Goal: Information Seeking & Learning: Compare options

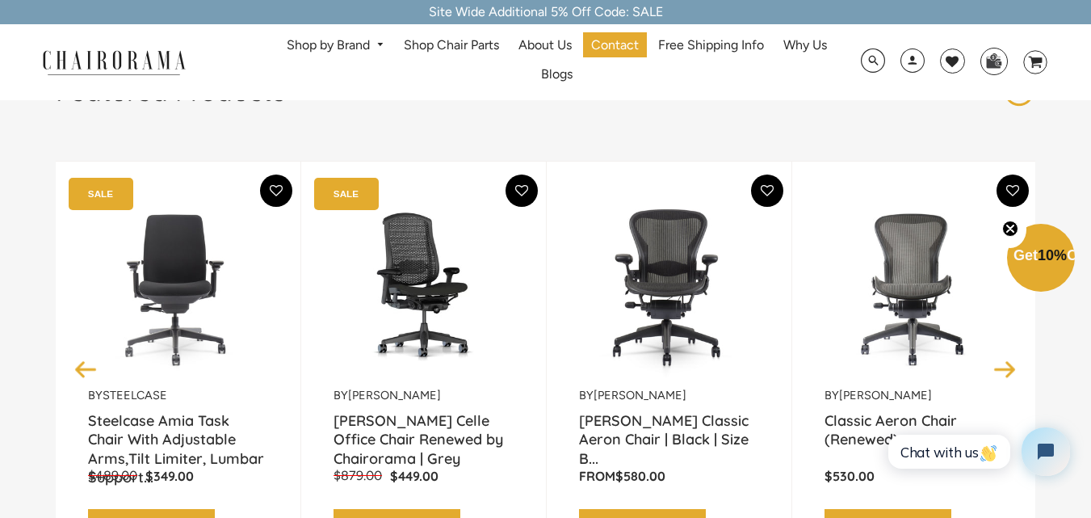
click at [648, 509] on div "From $580.00 4.5 rating (55 votes) (55) Add to Cart Shop Now Quick View" at bounding box center [669, 510] width 180 height 84
click at [368, 40] on link "Shop by Brand" at bounding box center [336, 45] width 114 height 25
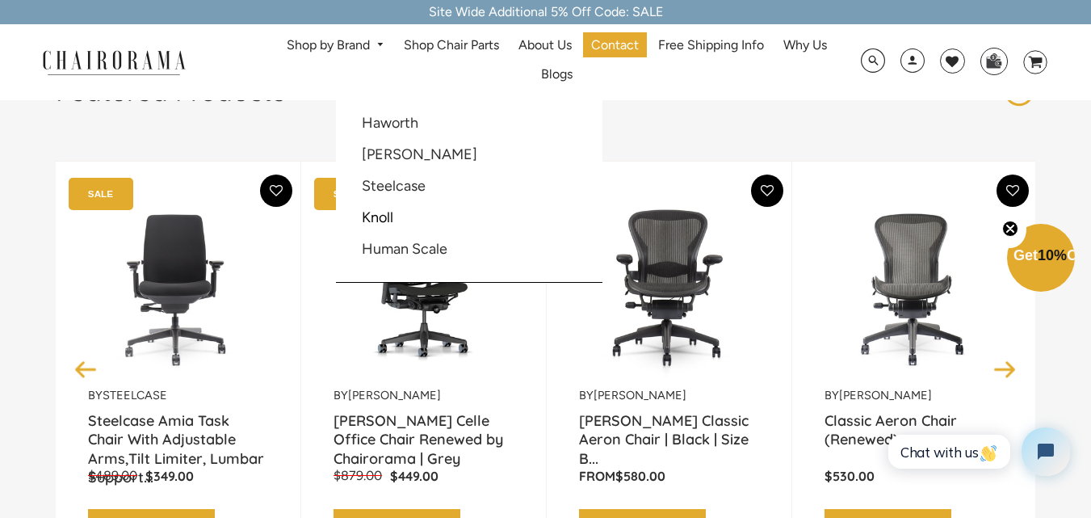
click at [451, 246] on li "Human Scale" at bounding box center [425, 249] width 147 height 31
click at [429, 244] on link "Human Scale" at bounding box center [405, 249] width 86 height 18
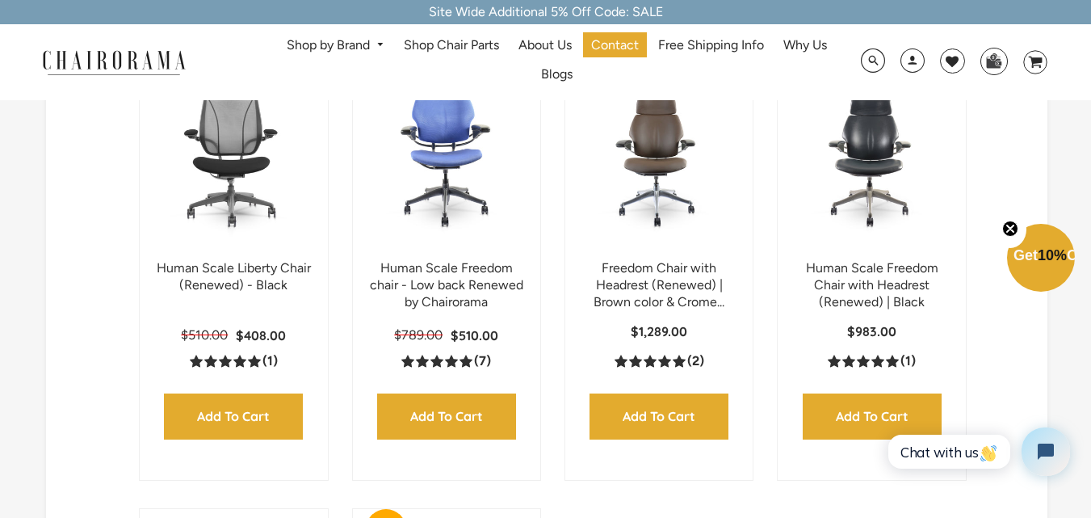
scroll to position [404, 0]
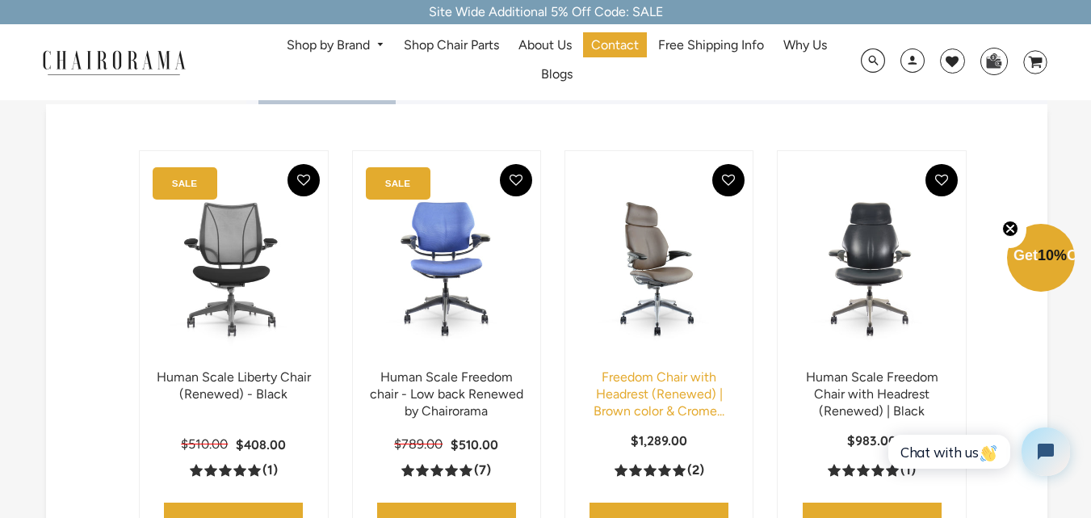
drag, startPoint x: 830, startPoint y: 319, endPoint x: 629, endPoint y: 398, distance: 216.1
drag, startPoint x: 629, startPoint y: 398, endPoint x: 602, endPoint y: 398, distance: 26.6
click at [602, 398] on link "Freedom Chair with Headrest (Renewed) | Brown color & Crome..." at bounding box center [659, 393] width 131 height 49
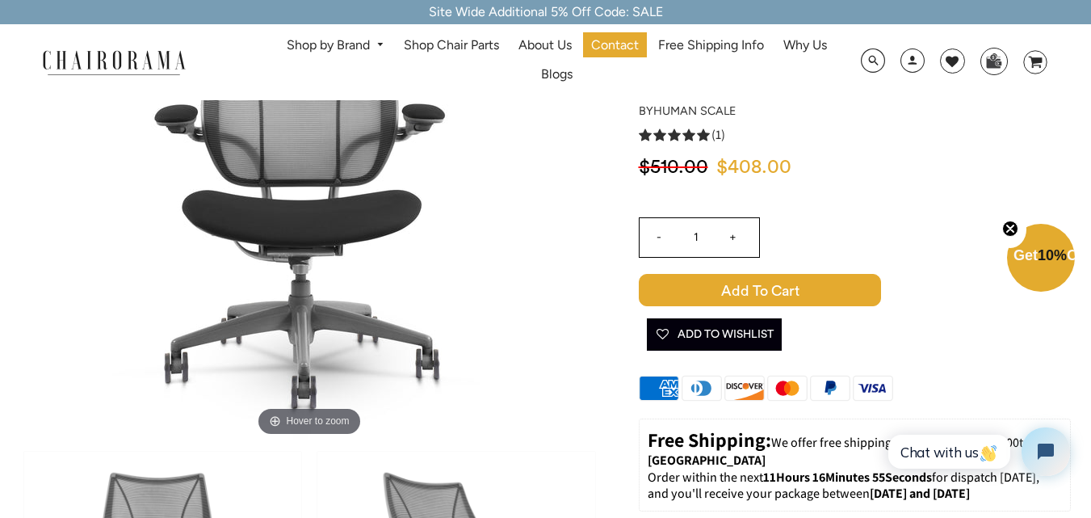
scroll to position [81, 0]
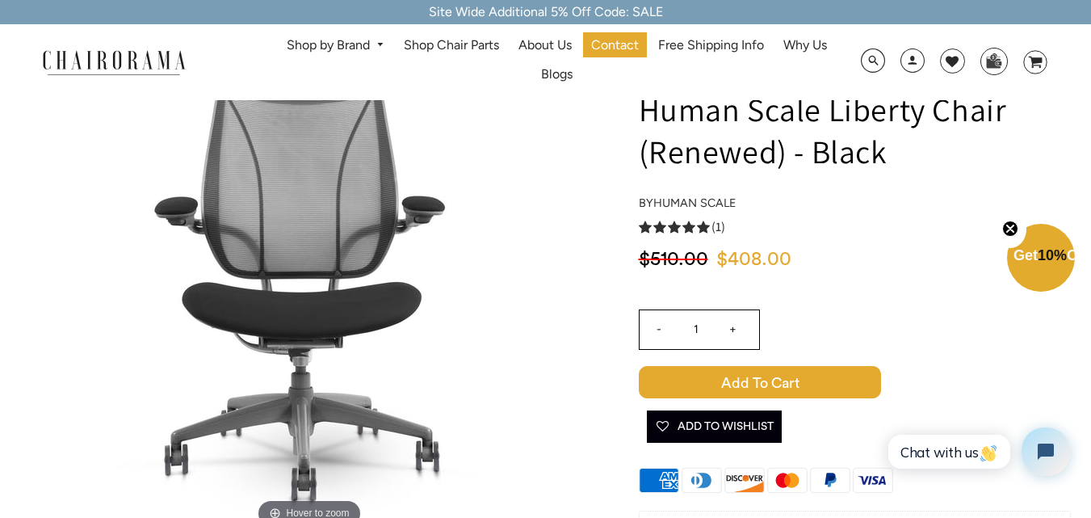
click at [724, 259] on span "$408.00" at bounding box center [753, 259] width 75 height 19
click at [716, 261] on span "$408.00" at bounding box center [753, 259] width 75 height 19
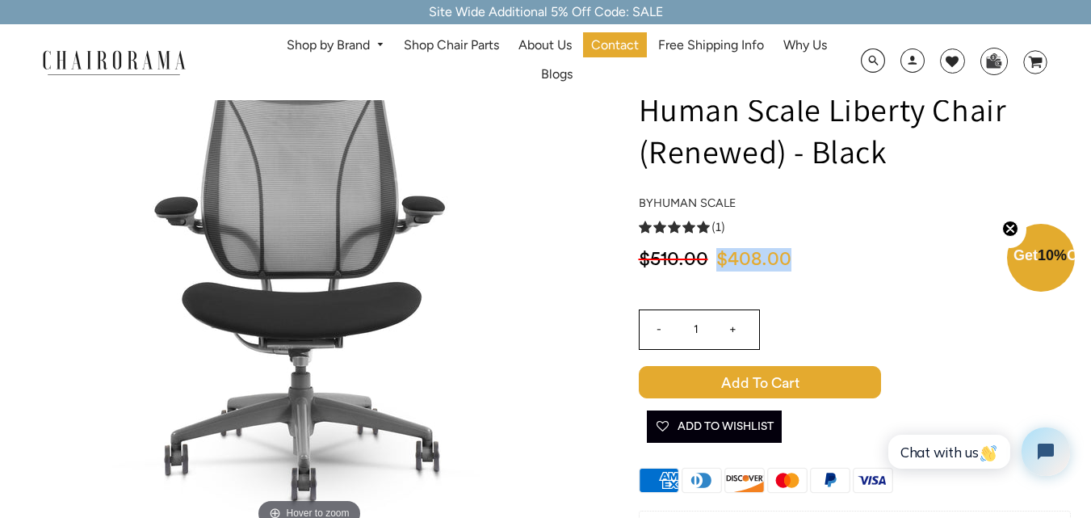
drag, startPoint x: 716, startPoint y: 261, endPoint x: 765, endPoint y: 271, distance: 49.6
click at [765, 271] on div "$408.00 $510.00" at bounding box center [855, 264] width 432 height 33
copy span "$408.00"
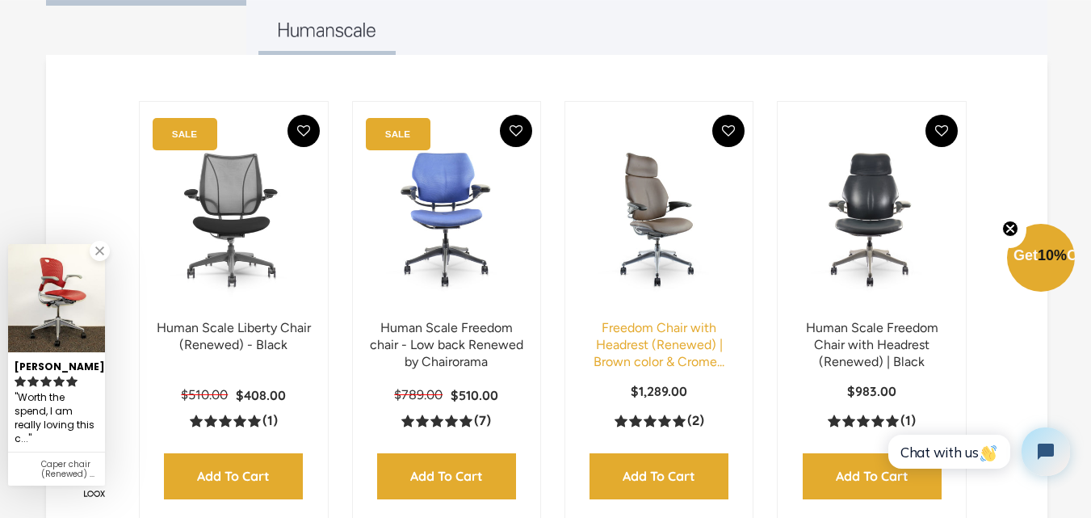
drag, startPoint x: 654, startPoint y: 341, endPoint x: 627, endPoint y: 344, distance: 26.8
click at [627, 344] on link "Freedom Chair with Headrest (Renewed) | Brown color & Crome..." at bounding box center [659, 344] width 131 height 49
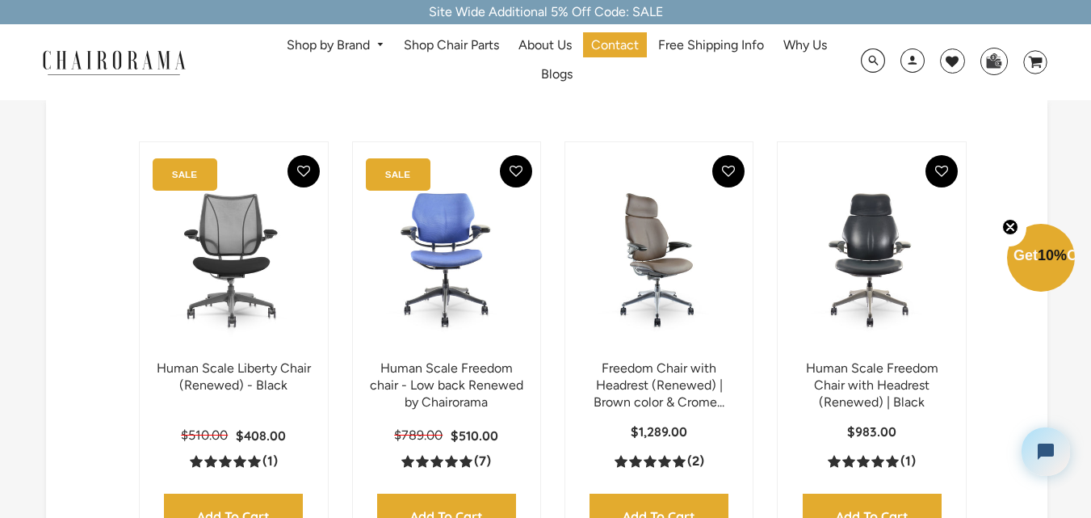
scroll to position [502, 0]
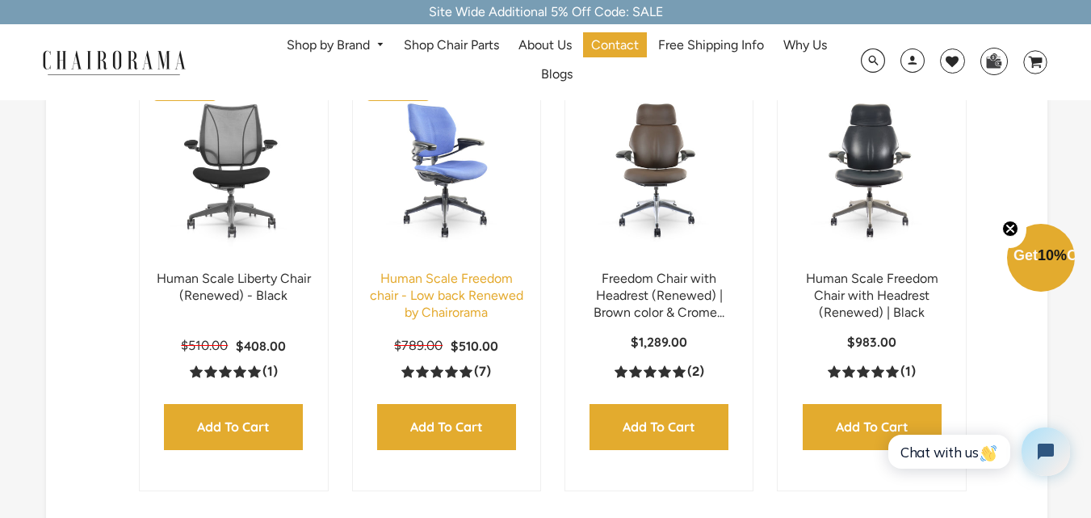
drag, startPoint x: 442, startPoint y: 302, endPoint x: 430, endPoint y: 276, distance: 28.5
click at [430, 276] on link "Human Scale Freedom chair - Low back Renewed by Chairorama" at bounding box center [446, 295] width 153 height 49
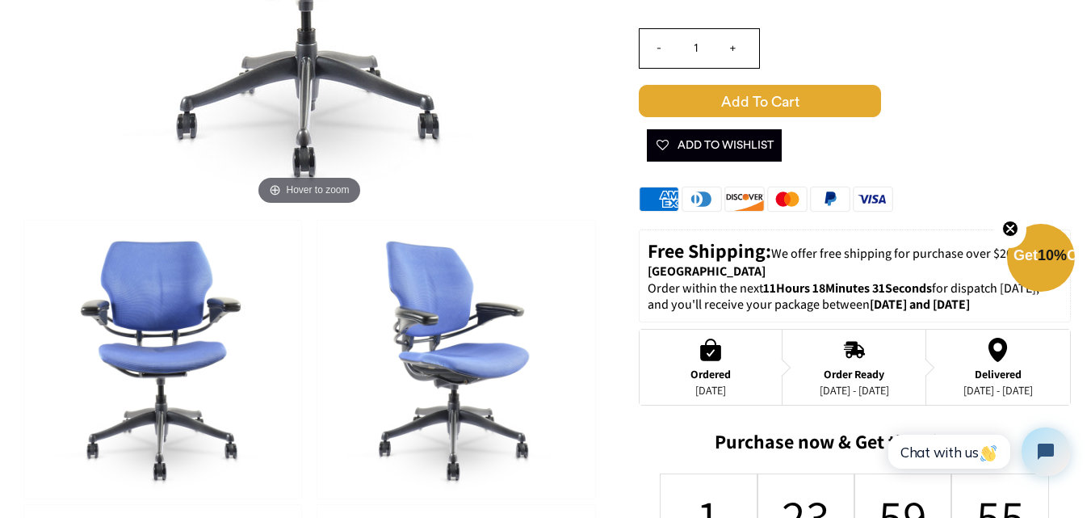
drag, startPoint x: 170, startPoint y: 353, endPoint x: 112, endPoint y: 305, distance: 75.2
click at [112, 305] on img at bounding box center [162, 359] width 277 height 278
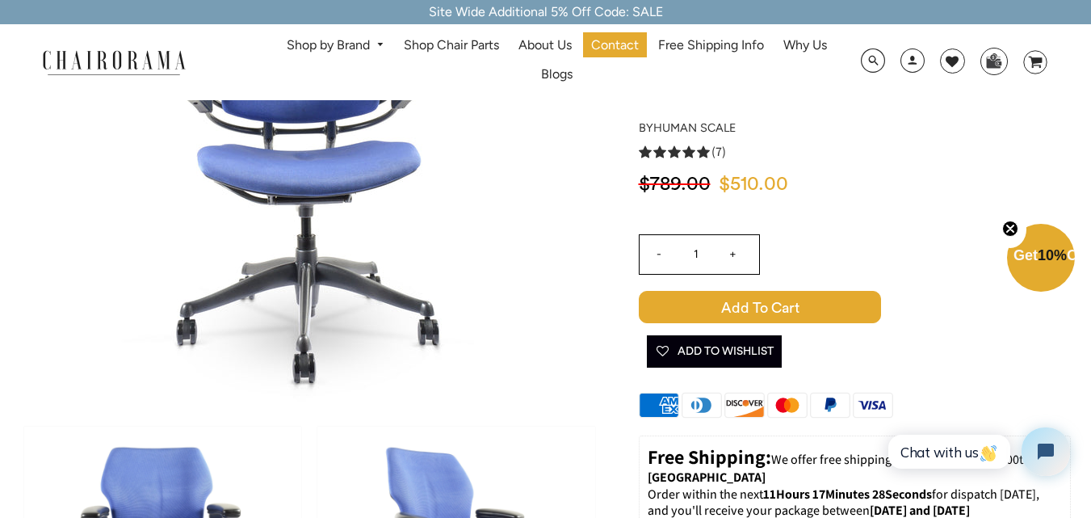
scroll to position [162, 0]
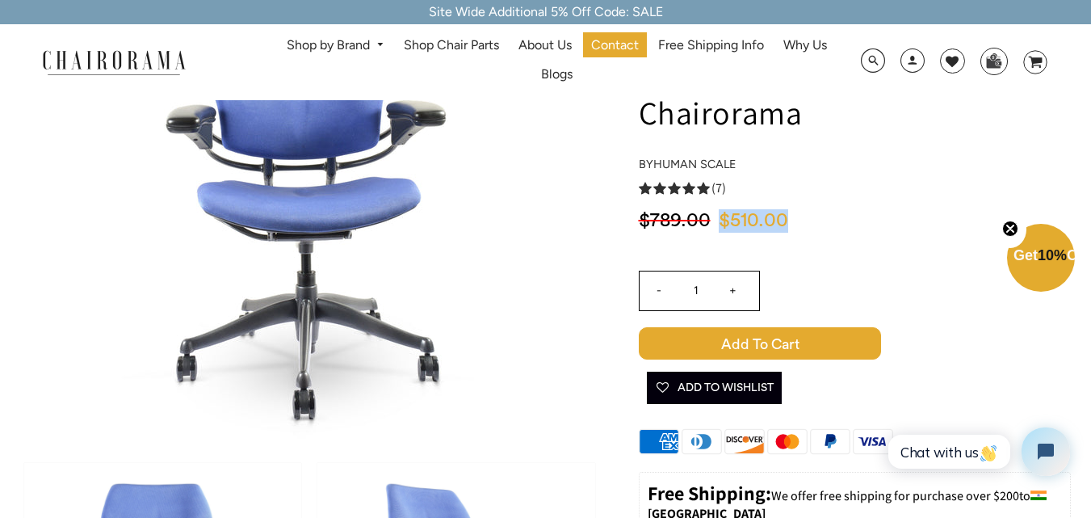
drag, startPoint x: 723, startPoint y: 223, endPoint x: 782, endPoint y: 228, distance: 59.2
click at [782, 228] on span "$510.00" at bounding box center [753, 220] width 69 height 19
copy span "$510.00"
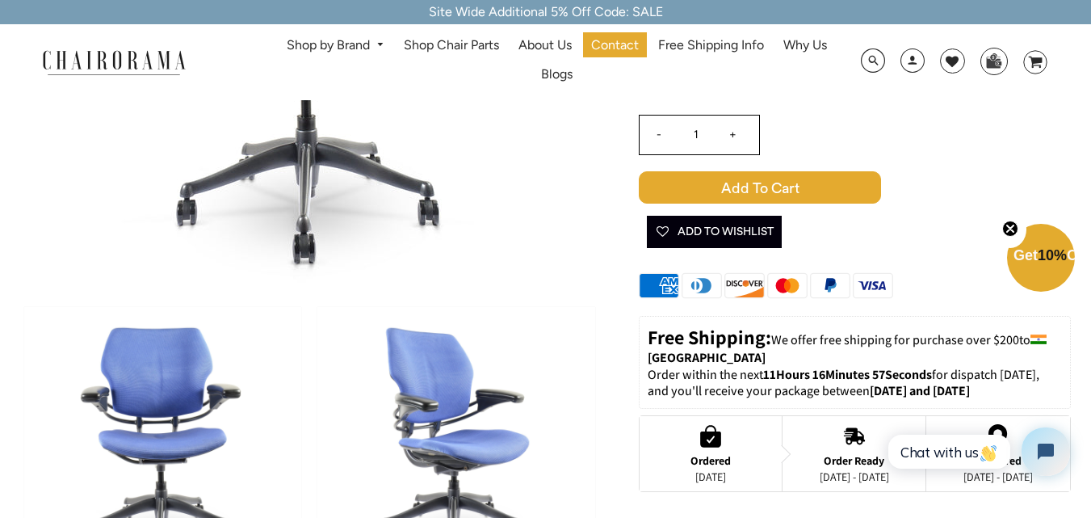
scroll to position [404, 0]
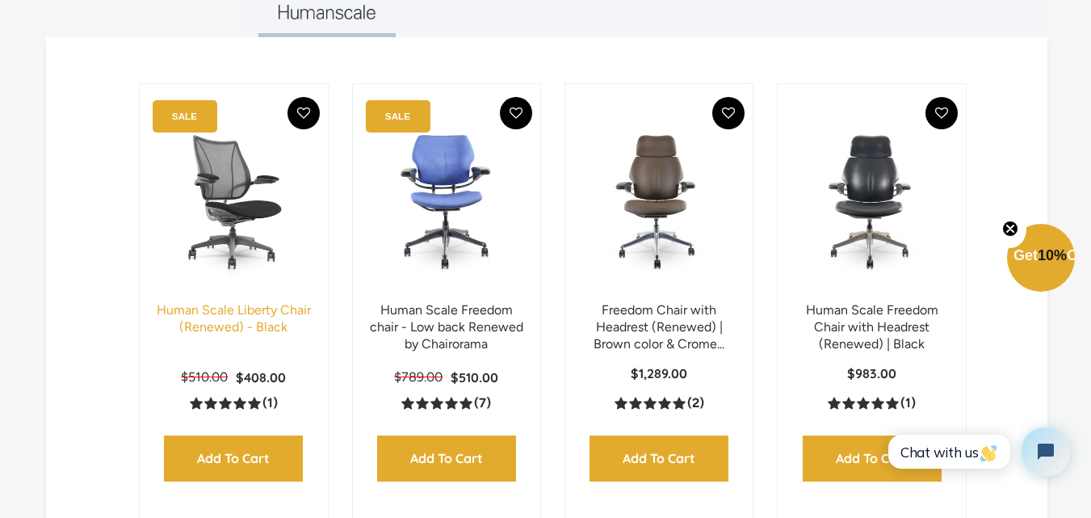
click at [222, 319] on link "Human Scale Liberty Chair (Renewed) - Black" at bounding box center [234, 318] width 154 height 32
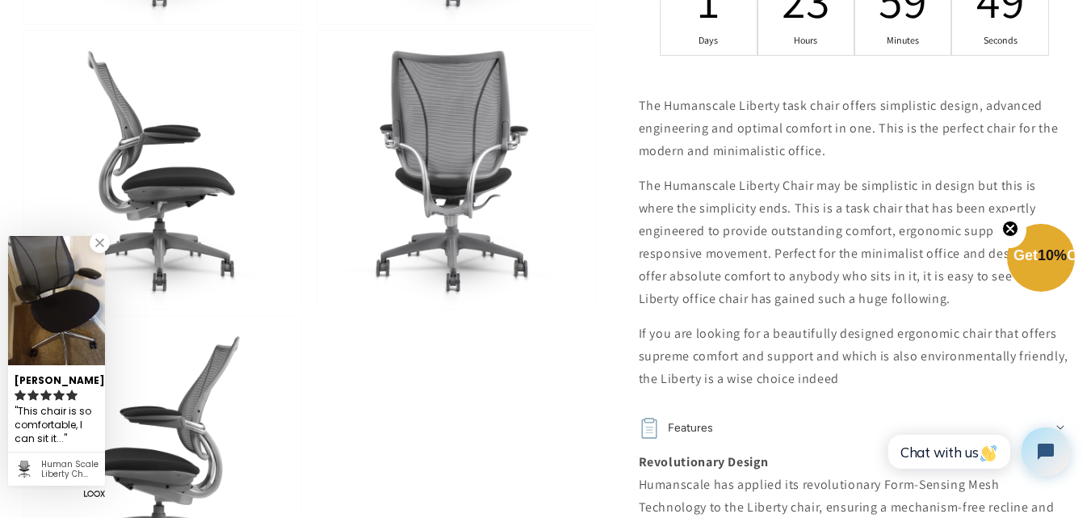
scroll to position [888, 0]
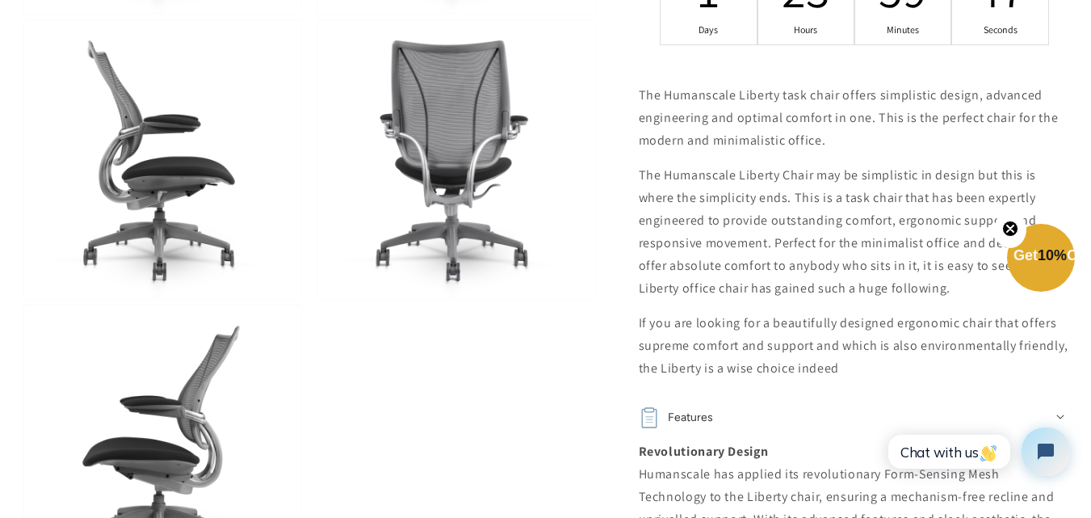
click at [446, 213] on img at bounding box center [455, 159] width 277 height 278
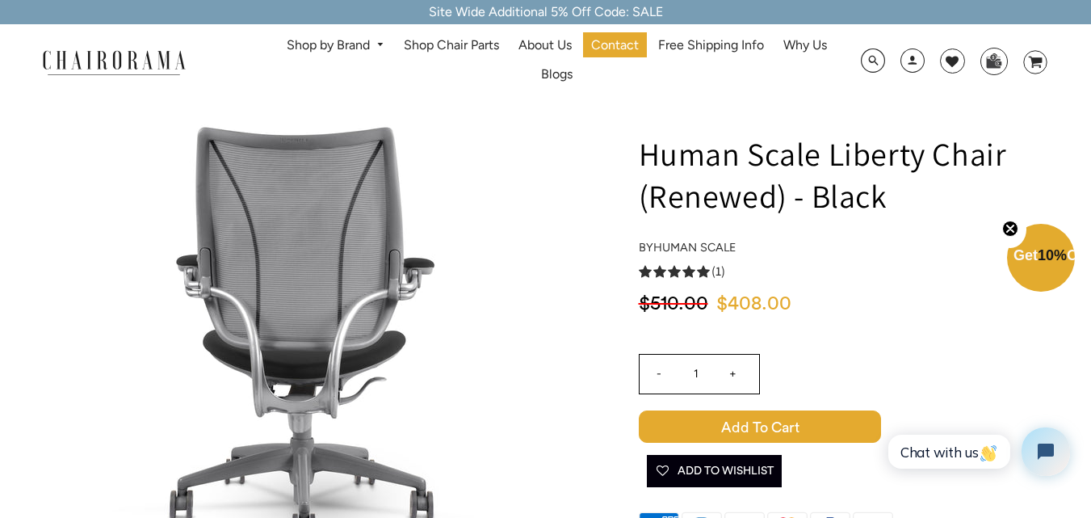
scroll to position [0, 0]
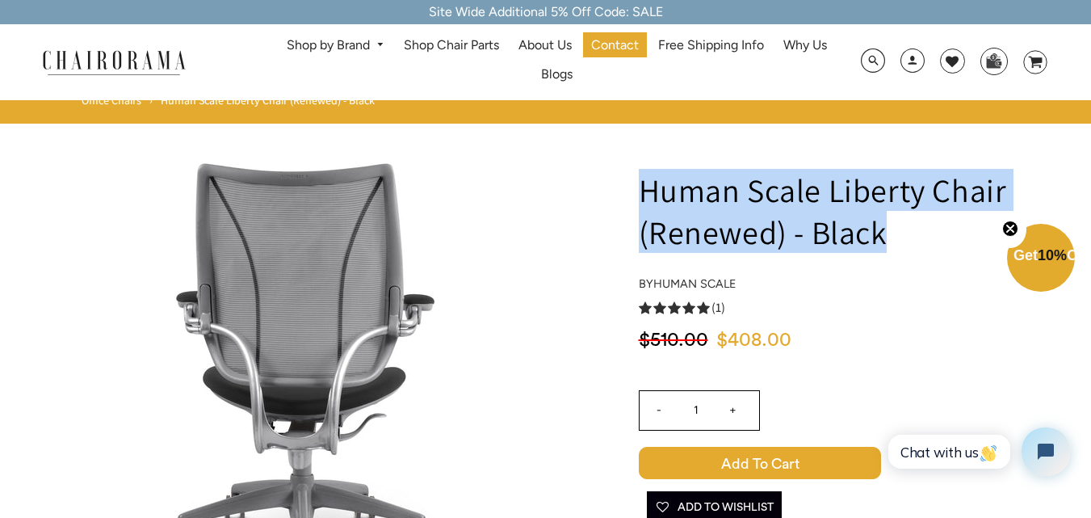
drag, startPoint x: 894, startPoint y: 238, endPoint x: 631, endPoint y: 197, distance: 266.5
copy h1 "Human Scale Liberty Chair (Renewed) - Black"
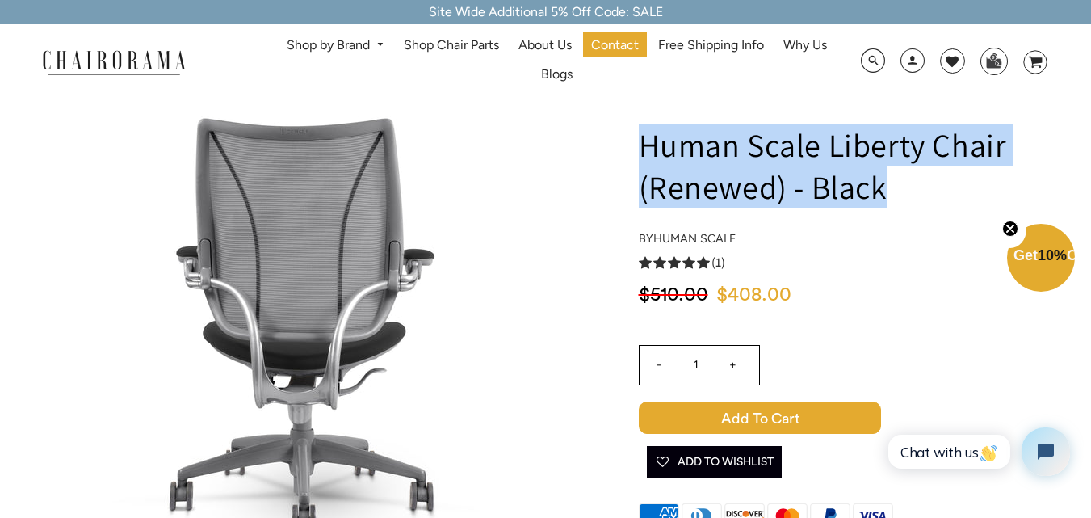
scroll to position [81, 0]
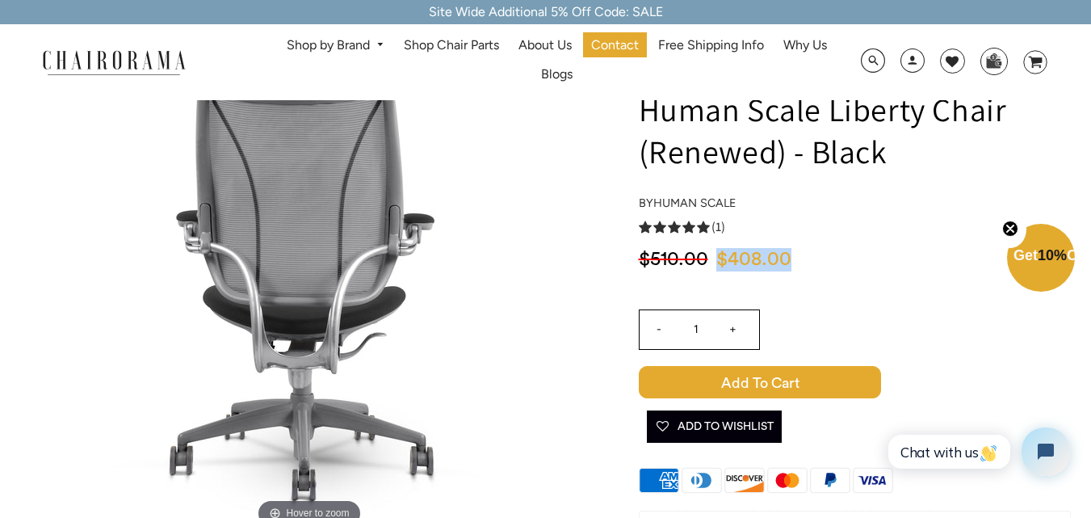
drag, startPoint x: 716, startPoint y: 262, endPoint x: 821, endPoint y: 270, distance: 106.0
click at [821, 270] on div "$408.00 $510.00" at bounding box center [855, 264] width 432 height 33
copy span "$408.00"
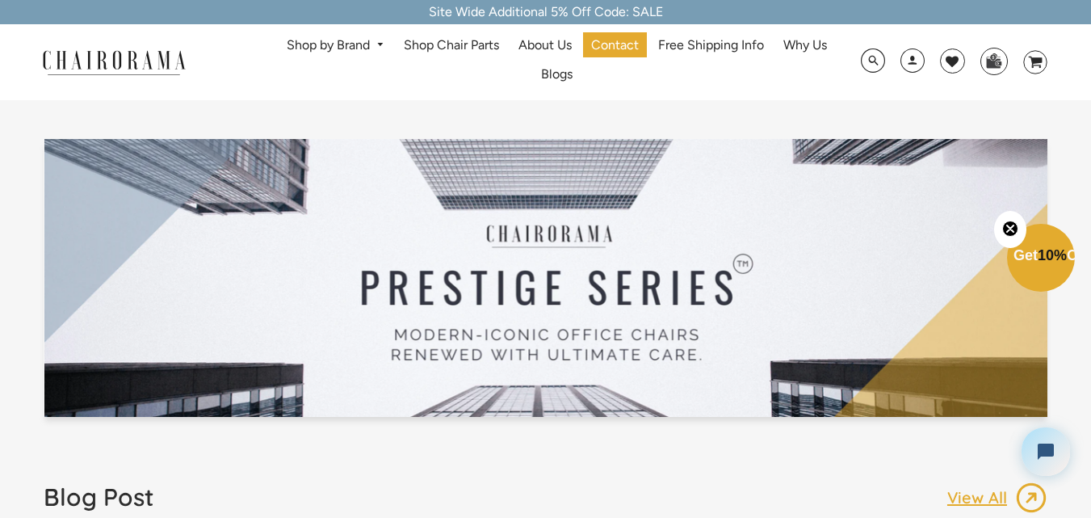
scroll to position [2584, 0]
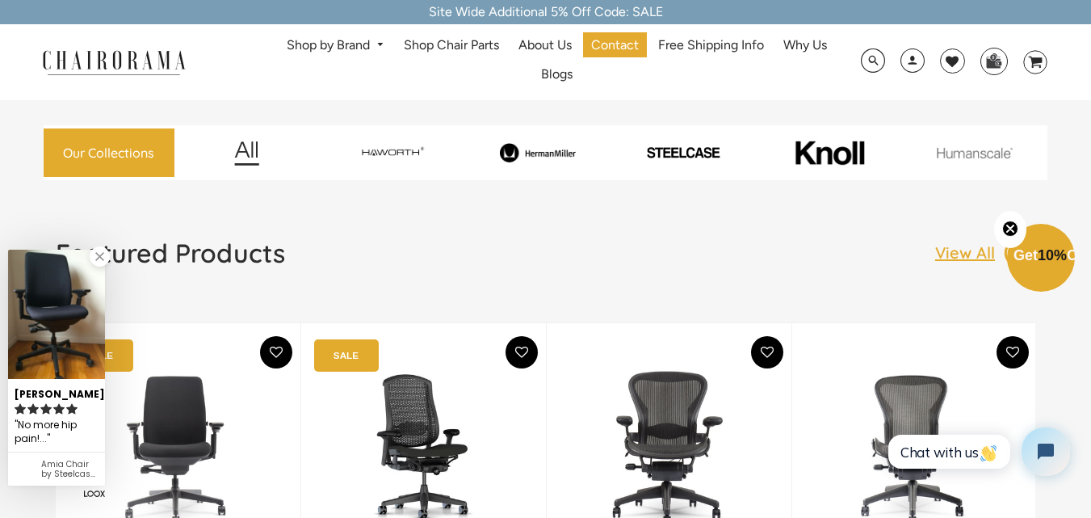
click at [363, 44] on link "Shop by Brand" at bounding box center [336, 45] width 114 height 25
